Goal: Information Seeking & Learning: Check status

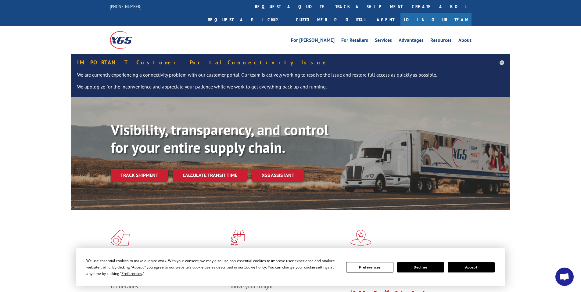
click at [458, 268] on button "Accept" at bounding box center [471, 267] width 47 height 10
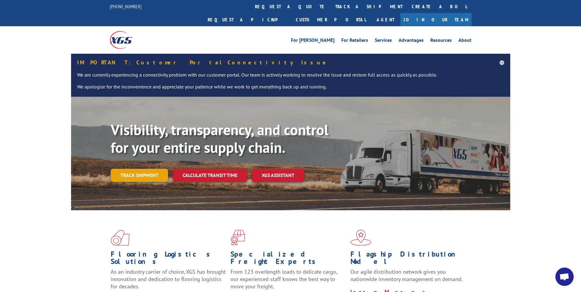
click at [127, 169] on link "Track shipment" at bounding box center [139, 175] width 57 height 13
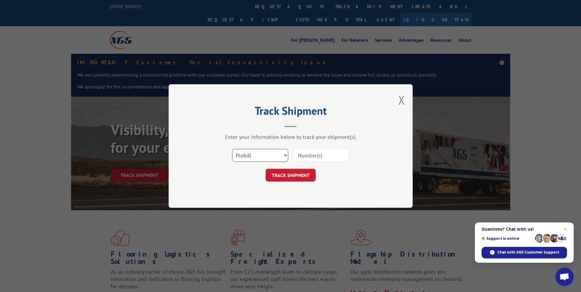
click at [250, 155] on select "Select category... Probill BOL PO" at bounding box center [260, 155] width 56 height 13
select select "po"
click at [232, 149] on select "Select category... Probill BOL PO" at bounding box center [260, 155] width 56 height 13
click at [295, 154] on input at bounding box center [321, 155] width 56 height 13
paste input "75507593"
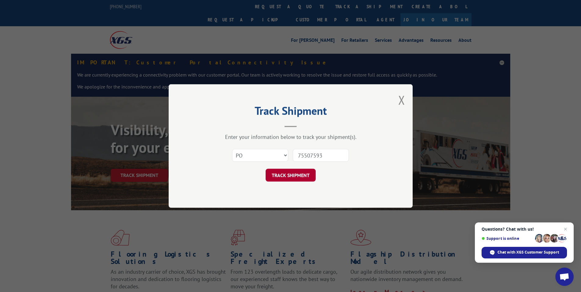
type input "75507593"
click at [298, 175] on button "TRACK SHIPMENT" at bounding box center [291, 175] width 50 height 13
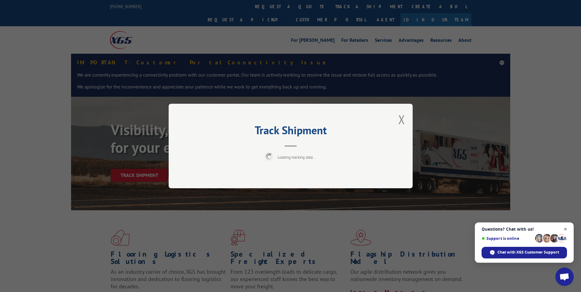
click at [567, 228] on span "Close chat" at bounding box center [566, 229] width 8 height 8
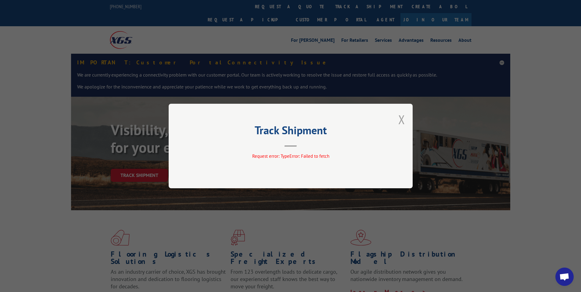
click at [401, 118] on button "Close modal" at bounding box center [401, 119] width 7 height 16
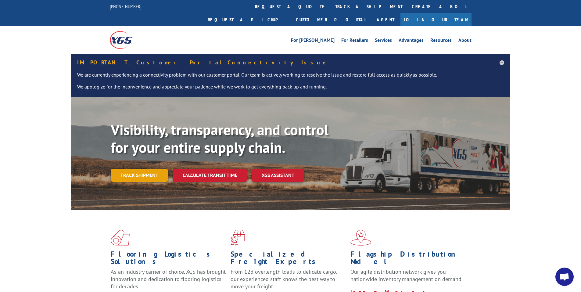
click at [146, 169] on link "Track shipment" at bounding box center [139, 175] width 57 height 13
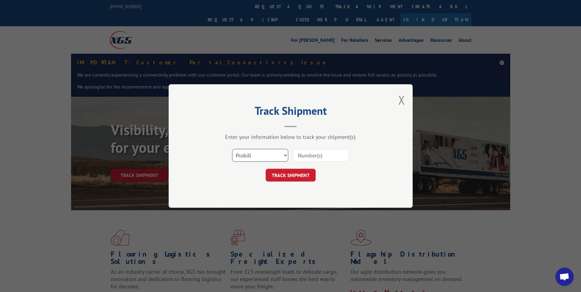
click at [254, 157] on select "Select category... Probill BOL PO" at bounding box center [260, 155] width 56 height 13
select select "po"
click at [232, 149] on select "Select category... Probill BOL PO" at bounding box center [260, 155] width 56 height 13
click at [310, 155] on input at bounding box center [321, 155] width 56 height 13
paste input "75507593"
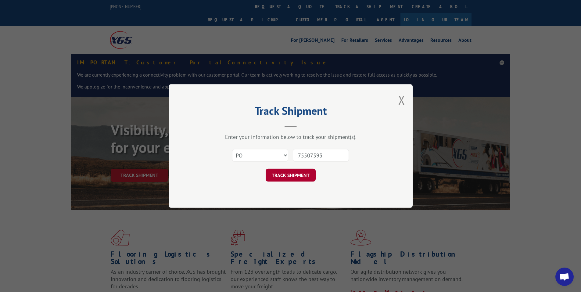
type input "75507593"
click at [288, 180] on button "TRACK SHIPMENT" at bounding box center [291, 175] width 50 height 13
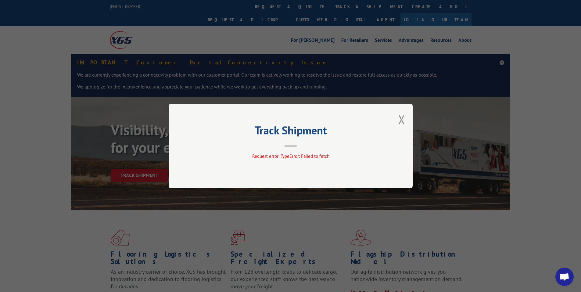
click at [402, 116] on button "Close modal" at bounding box center [401, 119] width 7 height 16
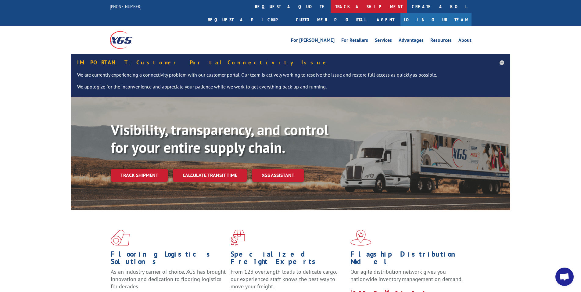
click at [331, 7] on link "track a shipment" at bounding box center [369, 6] width 77 height 13
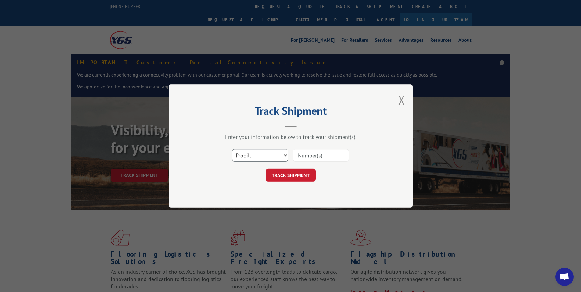
click at [263, 151] on select "Select category... Probill BOL PO" at bounding box center [260, 155] width 56 height 13
select select "po"
click at [232, 149] on select "Select category... Probill BOL PO" at bounding box center [260, 155] width 56 height 13
click at [311, 155] on input at bounding box center [321, 155] width 56 height 13
paste input "75507593"
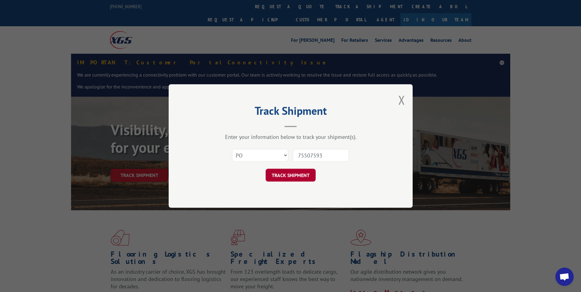
type input "75507593"
click at [294, 177] on button "TRACK SHIPMENT" at bounding box center [291, 175] width 50 height 13
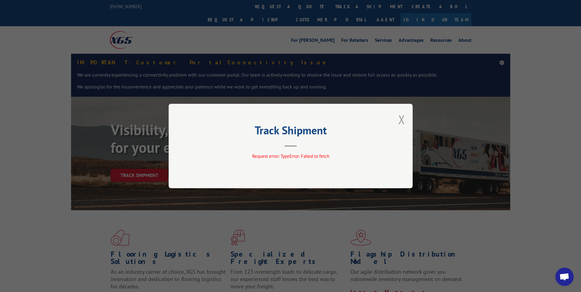
click at [403, 120] on button "Close modal" at bounding box center [401, 119] width 7 height 16
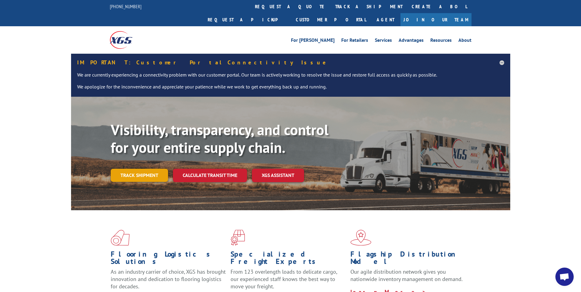
click at [153, 169] on link "Track shipment" at bounding box center [139, 175] width 57 height 13
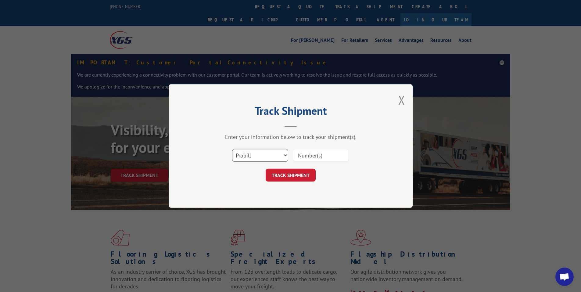
drag, startPoint x: 256, startPoint y: 157, endPoint x: 262, endPoint y: 157, distance: 5.8
click at [261, 157] on select "Select category... Probill BOL PO" at bounding box center [260, 155] width 56 height 13
select select "po"
click at [232, 149] on select "Select category... Probill BOL PO" at bounding box center [260, 155] width 56 height 13
click at [312, 159] on input at bounding box center [321, 155] width 56 height 13
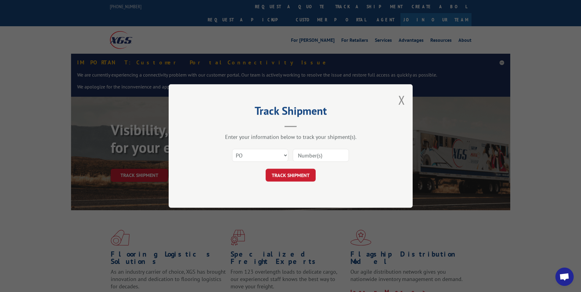
paste input "75507593"
type input "75507593"
click at [297, 171] on button "TRACK SHIPMENT" at bounding box center [291, 175] width 50 height 13
